Goal: Information Seeking & Learning: Learn about a topic

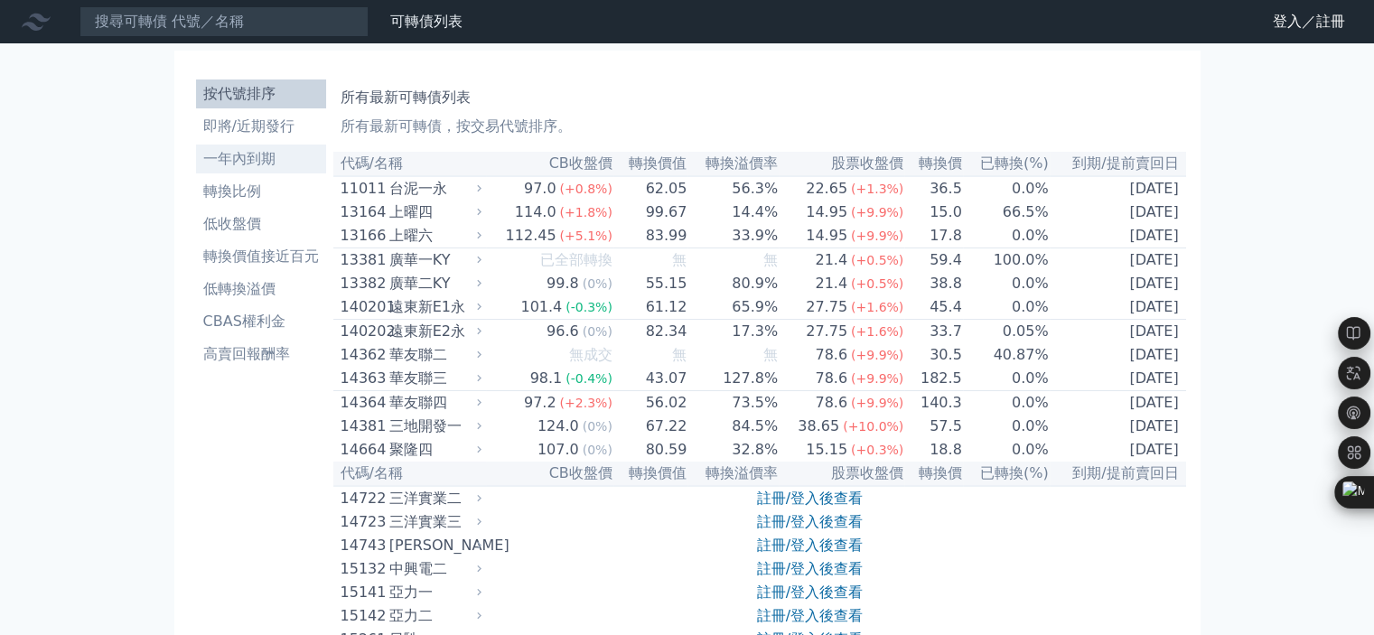
click at [261, 151] on li "一年內到期" at bounding box center [261, 159] width 130 height 22
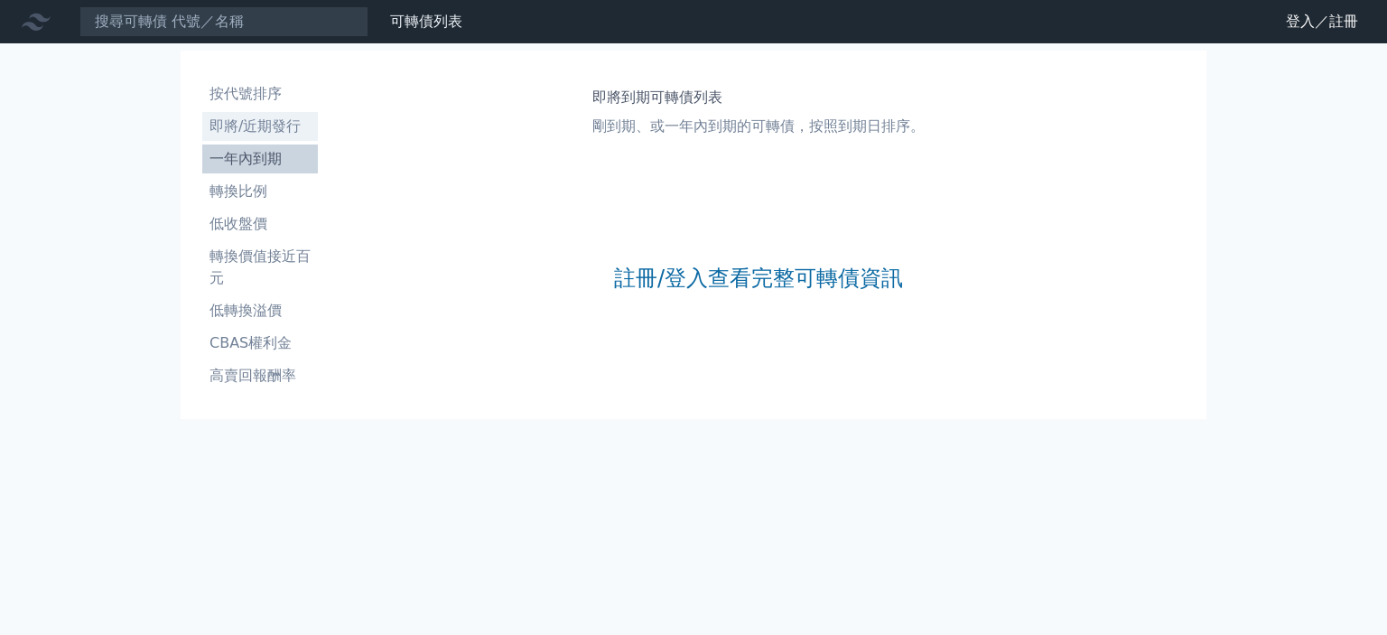
click at [261, 132] on li "即將/近期發行" at bounding box center [260, 127] width 116 height 22
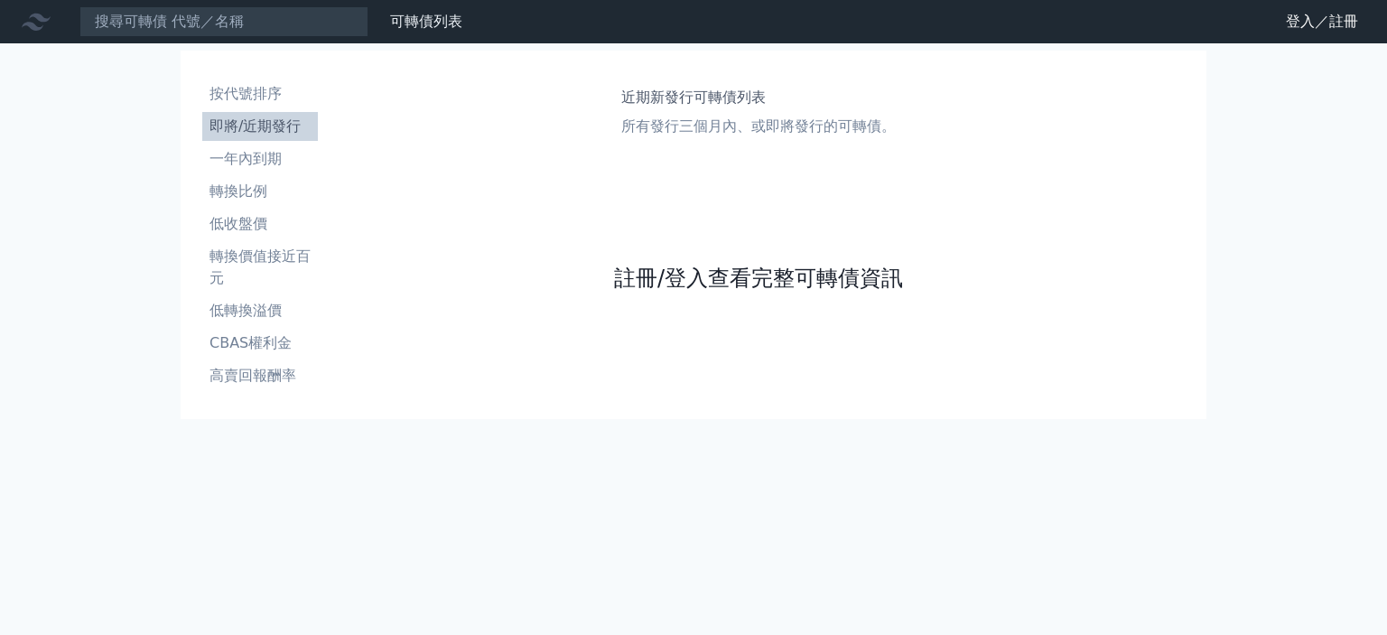
click at [805, 266] on link "註冊/登入查看完整可轉債資訊" at bounding box center [758, 278] width 289 height 29
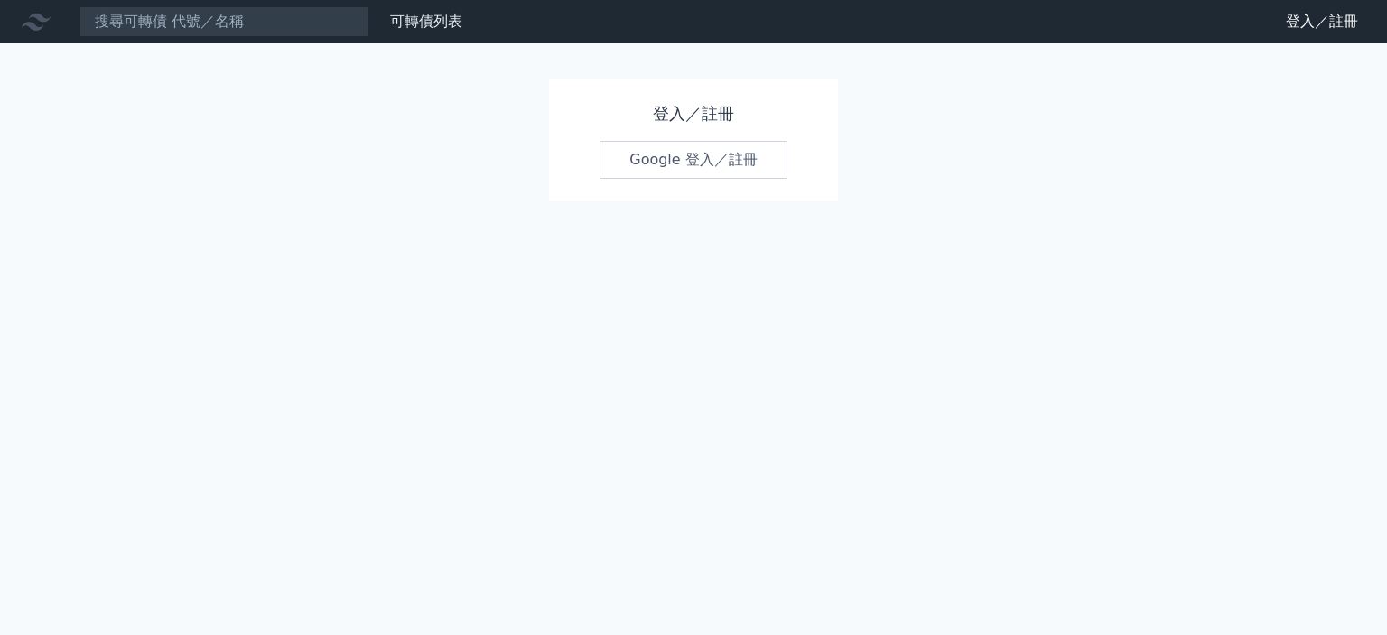
click at [709, 160] on link "Google 登入／註冊" at bounding box center [694, 160] width 188 height 38
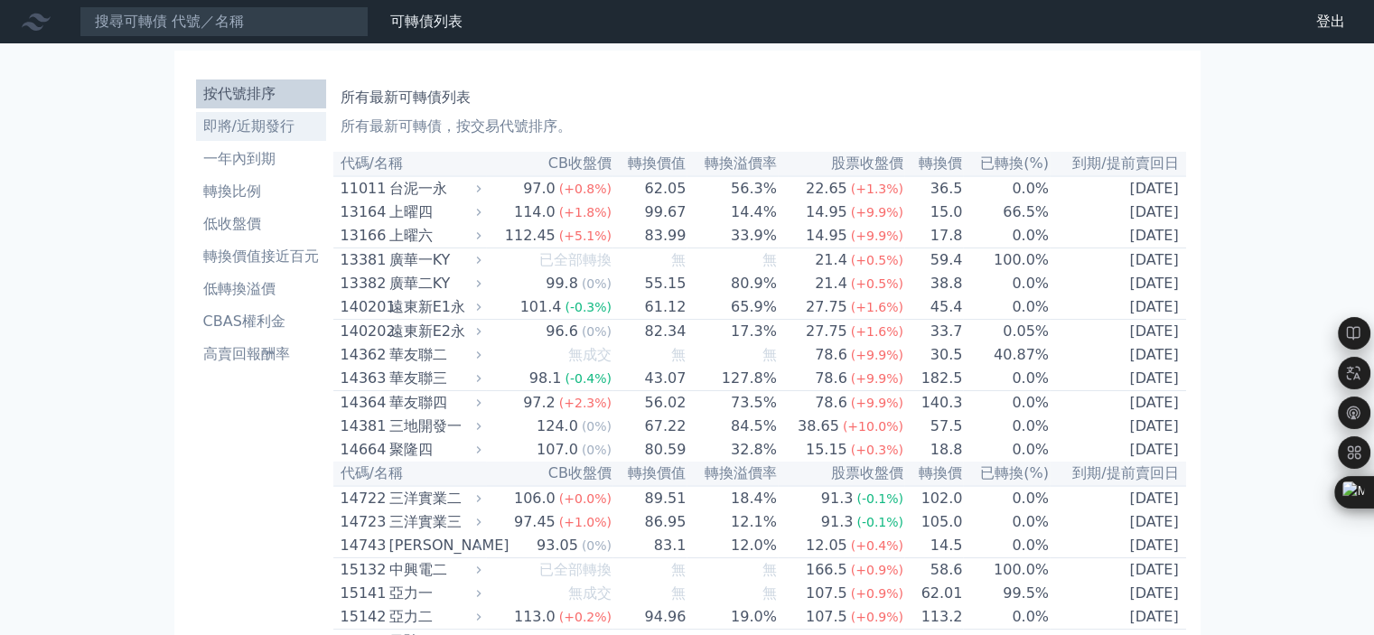
click at [255, 126] on li "即將/近期發行" at bounding box center [261, 127] width 130 height 22
